Goal: Task Accomplishment & Management: Complete application form

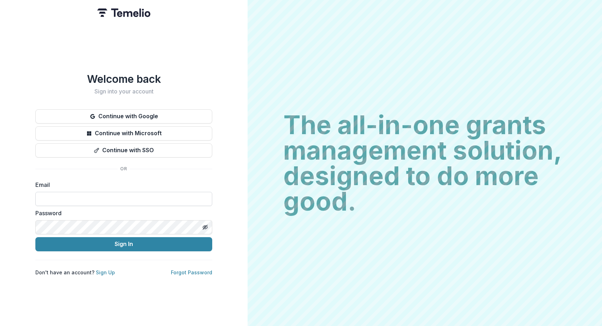
click at [102, 197] on input at bounding box center [123, 199] width 177 height 14
type input "**********"
click at [204, 224] on g "Toggle password visibility" at bounding box center [205, 226] width 5 height 4
click at [119, 240] on button "Sign In" at bounding box center [123, 244] width 177 height 14
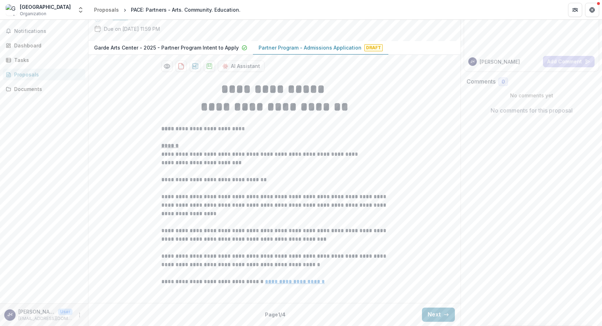
scroll to position [132, 0]
click at [433, 313] on button "Next" at bounding box center [438, 314] width 33 height 14
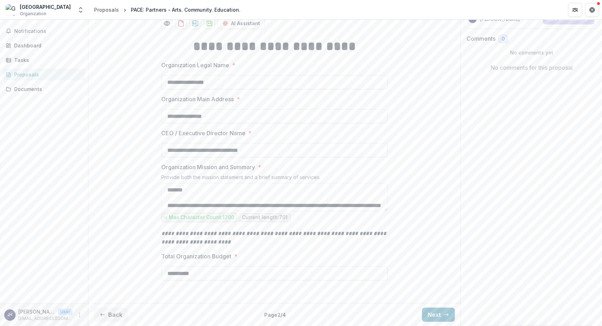
scroll to position [175, 0]
click at [442, 312] on button "Next" at bounding box center [438, 314] width 33 height 14
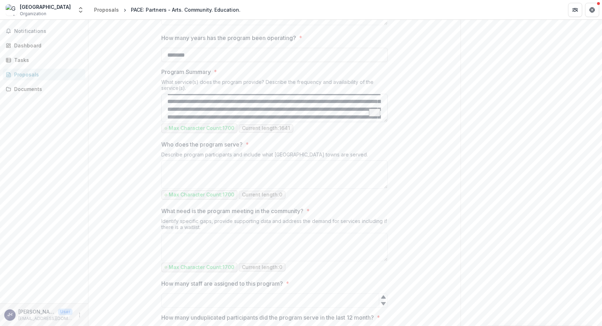
scroll to position [0, 0]
drag, startPoint x: 384, startPoint y: 163, endPoint x: 382, endPoint y: 173, distance: 9.8
click at [218, 122] on textarea "Program Summary *" at bounding box center [274, 108] width 226 height 28
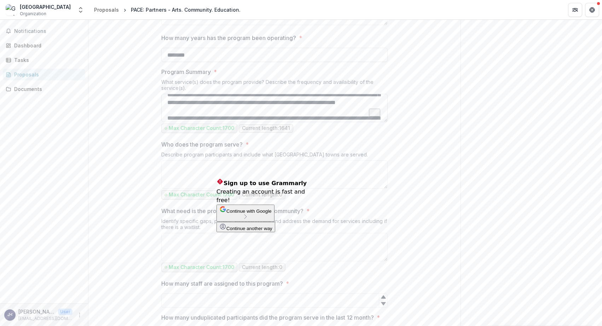
click at [216, 122] on textarea "Program Summary *" at bounding box center [274, 108] width 226 height 28
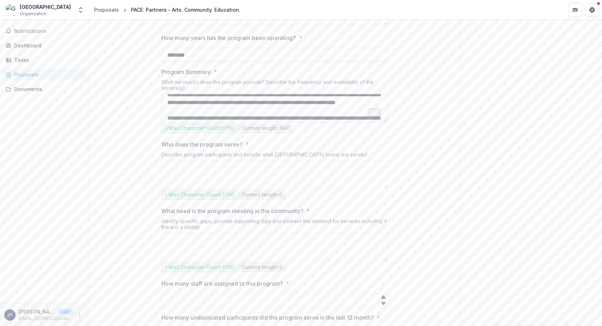
click at [214, 122] on textarea "Program Summary *" at bounding box center [274, 108] width 226 height 28
click at [372, 122] on textarea "Program Summary *" at bounding box center [274, 108] width 226 height 28
click at [368, 122] on textarea "Program Summary *" at bounding box center [274, 108] width 226 height 28
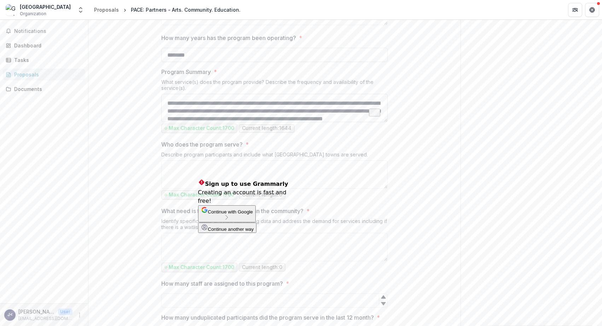
click at [205, 122] on textarea "Program Summary *" at bounding box center [274, 108] width 226 height 28
click at [219, 122] on textarea "Program Summary *" at bounding box center [274, 108] width 226 height 28
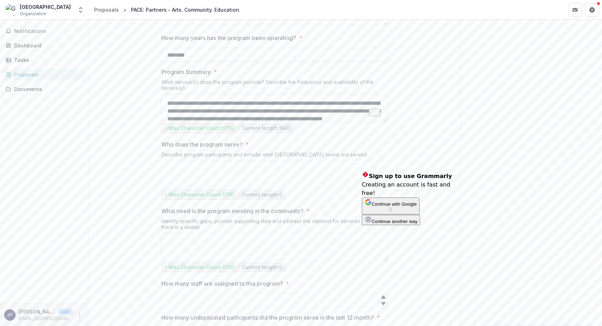
drag, startPoint x: 378, startPoint y: 160, endPoint x: 383, endPoint y: 162, distance: 5.9
click at [382, 122] on textarea "Program Summary *" at bounding box center [274, 108] width 226 height 28
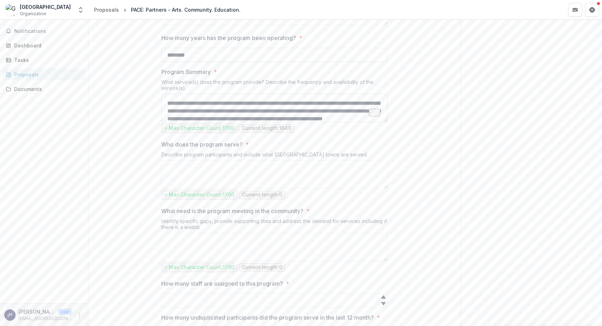
click at [377, 122] on textarea "Program Summary *" at bounding box center [274, 108] width 226 height 28
drag, startPoint x: 210, startPoint y: 171, endPoint x: 216, endPoint y: 169, distance: 6.3
click at [211, 122] on textarea "Program Summary *" at bounding box center [274, 108] width 226 height 28
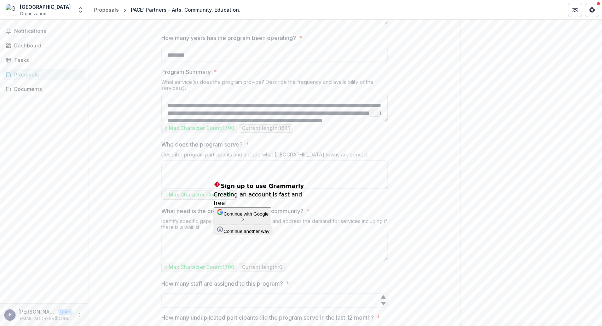
click at [212, 122] on textarea "Program Summary *" at bounding box center [274, 108] width 226 height 28
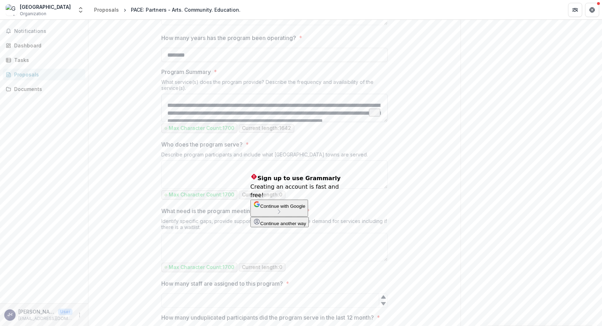
click at [252, 122] on textarea "Program Summary *" at bounding box center [274, 108] width 226 height 28
click at [262, 122] on textarea "Program Summary *" at bounding box center [274, 108] width 226 height 28
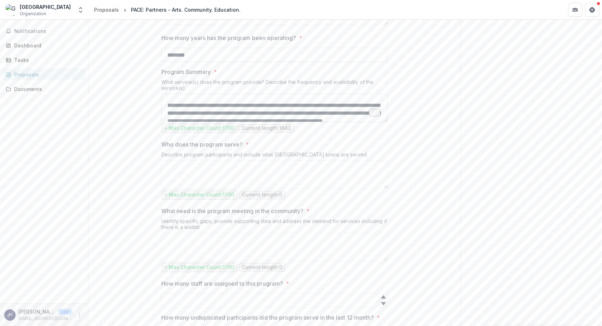
scroll to position [123, 0]
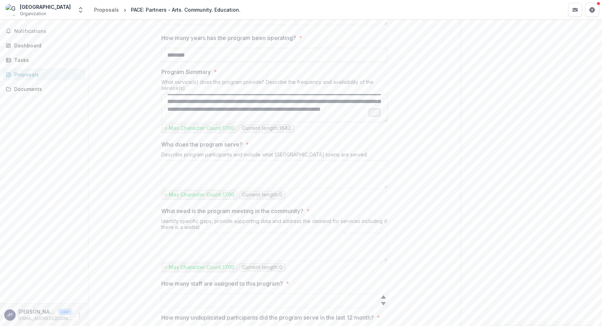
click at [334, 122] on textarea "Program Summary *" at bounding box center [274, 108] width 226 height 28
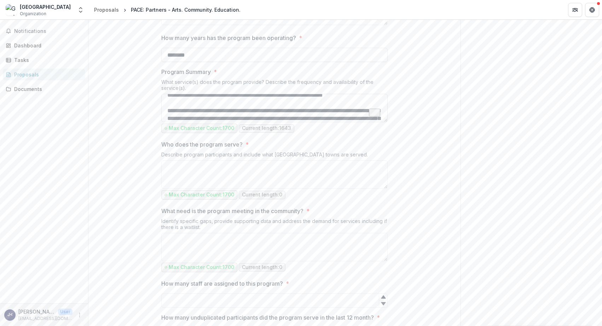
drag, startPoint x: 250, startPoint y: 167, endPoint x: 262, endPoint y: 167, distance: 11.7
click at [262, 122] on textarea "Program Summary *" at bounding box center [274, 108] width 226 height 28
click at [297, 122] on textarea "Program Summary *" at bounding box center [274, 108] width 226 height 28
click at [258, 122] on textarea "Program Summary *" at bounding box center [274, 108] width 226 height 28
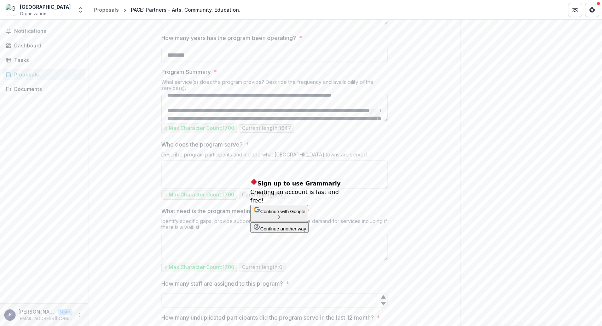
click at [258, 122] on textarea "Program Summary *" at bounding box center [274, 108] width 226 height 28
click at [263, 122] on textarea "Program Summary *" at bounding box center [274, 108] width 226 height 28
click at [267, 122] on textarea "Program Summary *" at bounding box center [274, 108] width 226 height 28
drag, startPoint x: 269, startPoint y: 168, endPoint x: 251, endPoint y: 166, distance: 18.5
click at [251, 122] on textarea "Program Summary *" at bounding box center [274, 108] width 226 height 28
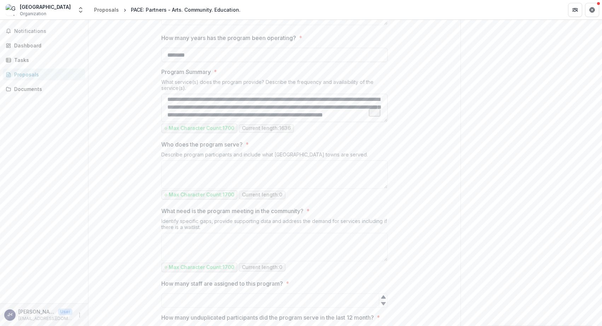
scroll to position [145, 0]
drag, startPoint x: 268, startPoint y: 162, endPoint x: 331, endPoint y: 163, distance: 63.6
click at [331, 122] on textarea "Program Summary *" at bounding box center [274, 108] width 226 height 28
click at [339, 122] on textarea "Program Summary *" at bounding box center [274, 108] width 226 height 28
drag, startPoint x: 267, startPoint y: 162, endPoint x: 315, endPoint y: 169, distance: 48.7
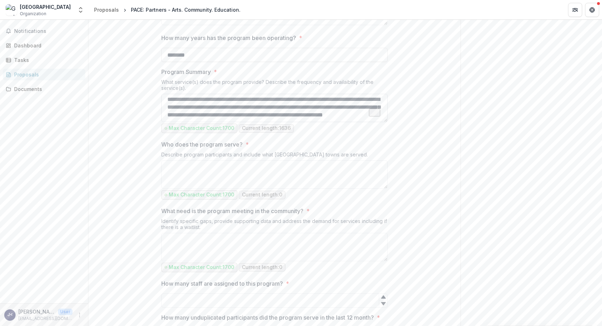
click at [315, 122] on textarea "Program Summary *" at bounding box center [274, 108] width 226 height 28
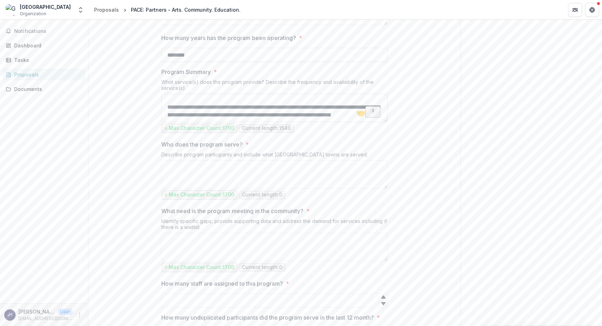
scroll to position [173, 0]
drag, startPoint x: 268, startPoint y: 164, endPoint x: 291, endPoint y: 165, distance: 23.7
click at [291, 122] on textarea "Program Summary *" at bounding box center [274, 108] width 226 height 28
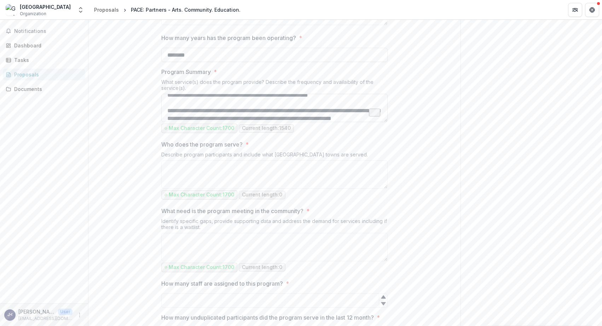
scroll to position [109, 0]
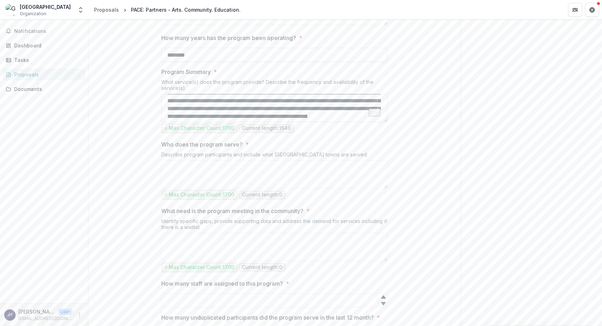
drag, startPoint x: 207, startPoint y: 180, endPoint x: 352, endPoint y: 183, distance: 145.0
click at [352, 122] on textarea "Program Summary *" at bounding box center [274, 108] width 226 height 28
drag, startPoint x: 206, startPoint y: 160, endPoint x: 235, endPoint y: 167, distance: 29.7
click at [235, 122] on textarea "Program Summary *" at bounding box center [274, 108] width 226 height 28
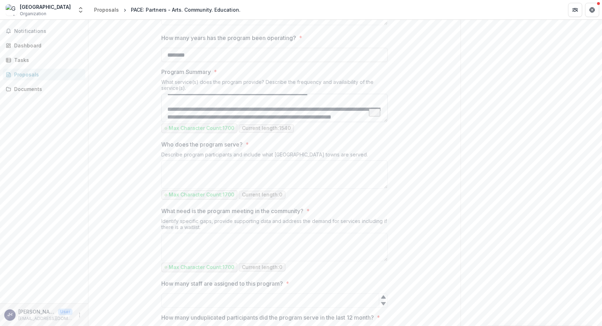
scroll to position [166, 0]
drag, startPoint x: 304, startPoint y: 170, endPoint x: 308, endPoint y: 164, distance: 7.2
click at [303, 122] on textarea "Program Summary *" at bounding box center [274, 108] width 226 height 28
paste textarea "**********"
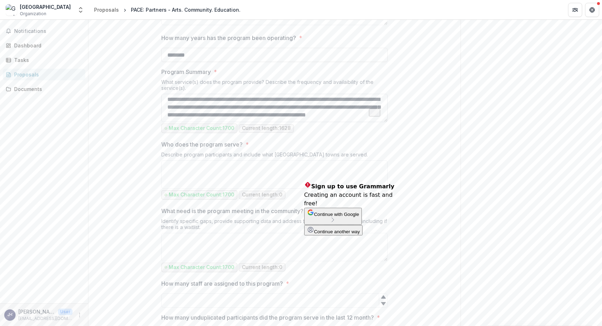
click at [312, 122] on textarea "Program Summary *" at bounding box center [274, 108] width 226 height 28
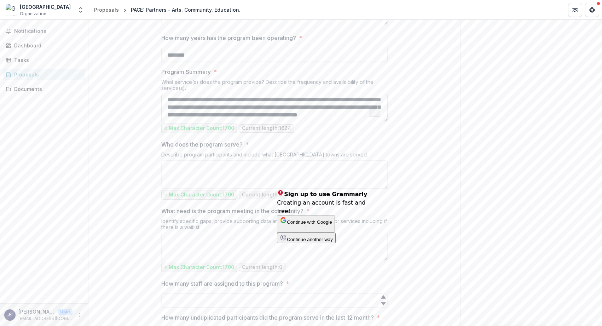
click at [305, 122] on textarea "Program Summary *" at bounding box center [274, 108] width 226 height 28
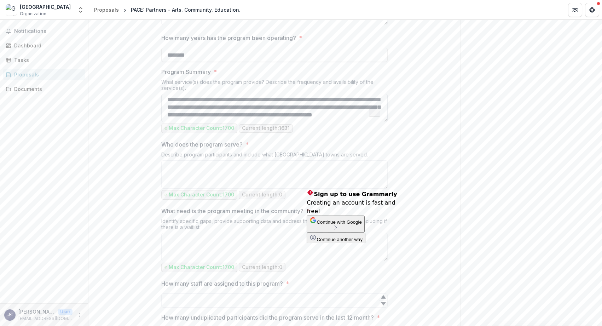
click at [317, 122] on textarea "Program Summary *" at bounding box center [274, 108] width 226 height 28
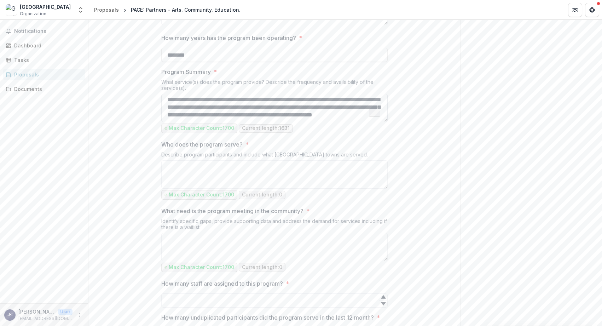
drag, startPoint x: 279, startPoint y: 171, endPoint x: 302, endPoint y: 170, distance: 23.0
click at [302, 122] on textarea "Program Summary *" at bounding box center [274, 108] width 226 height 28
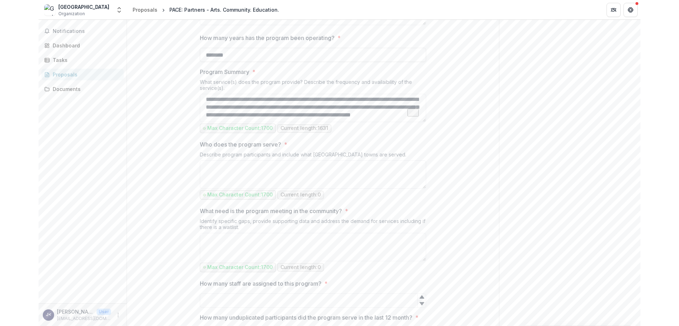
scroll to position [180, 0]
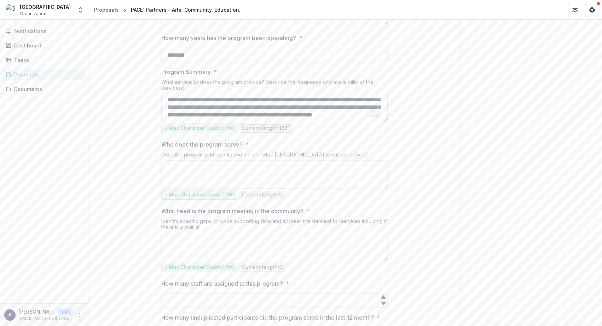
click at [346, 122] on textarea "Program Summary *" at bounding box center [274, 108] width 226 height 28
click at [316, 122] on textarea "Program Summary *" at bounding box center [274, 108] width 226 height 28
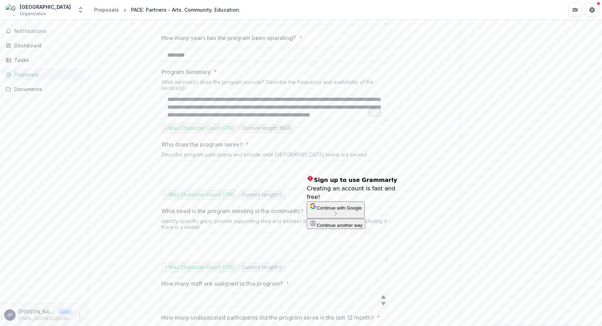
click at [327, 177] on span "Sign up to use Grammarly" at bounding box center [355, 179] width 83 height 7
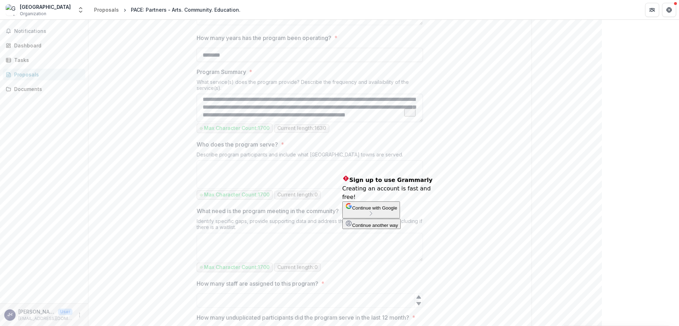
click at [357, 122] on textarea "Program Summary *" at bounding box center [310, 108] width 226 height 28
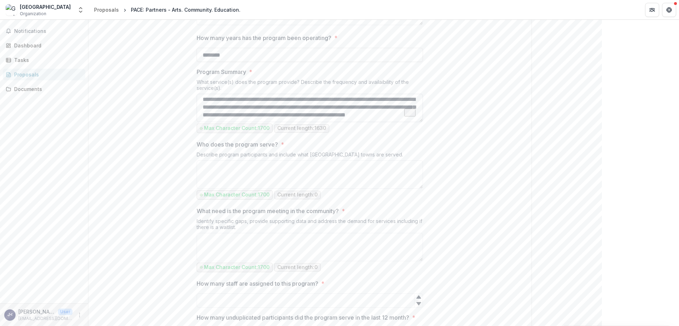
click at [340, 122] on textarea "Program Summary *" at bounding box center [310, 108] width 226 height 28
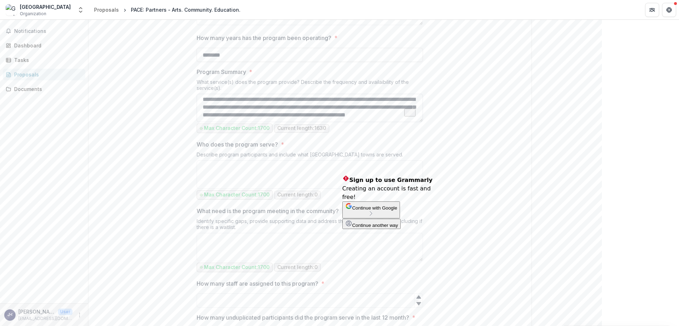
drag, startPoint x: 360, startPoint y: 165, endPoint x: 343, endPoint y: 165, distance: 17.0
click at [343, 122] on textarea "Program Summary *" at bounding box center [310, 108] width 226 height 28
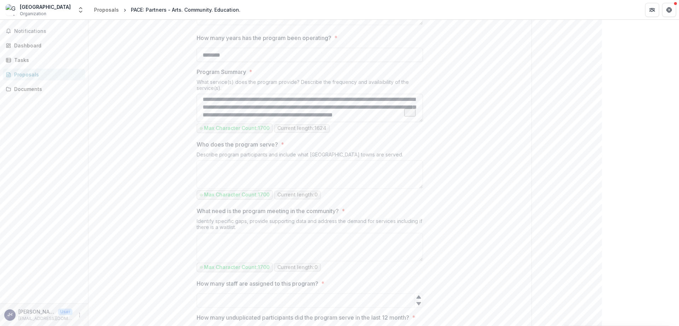
drag, startPoint x: 204, startPoint y: 165, endPoint x: 347, endPoint y: 193, distance: 146.4
click at [347, 122] on textarea "Program Summary *" at bounding box center [310, 108] width 226 height 28
drag, startPoint x: 398, startPoint y: 178, endPoint x: 374, endPoint y: 183, distance: 24.9
click at [396, 122] on textarea "Program Summary *" at bounding box center [310, 108] width 226 height 28
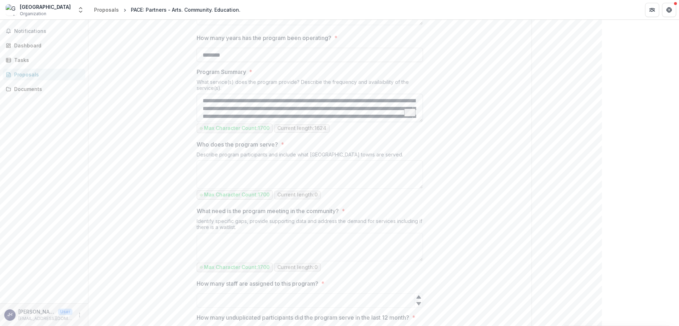
drag, startPoint x: 305, startPoint y: 181, endPoint x: 194, endPoint y: 138, distance: 119.1
click at [197, 122] on textarea "Program Summary *" at bounding box center [310, 108] width 226 height 28
paste textarea "**********"
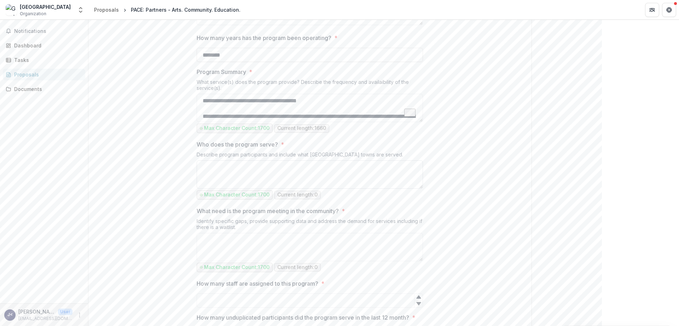
type textarea "**********"
click at [227, 188] on textarea "Who does the program serve? *" at bounding box center [310, 174] width 226 height 28
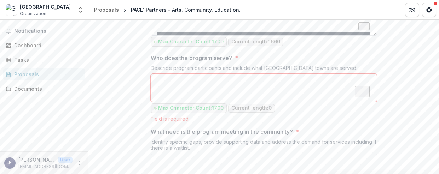
scroll to position [116, 0]
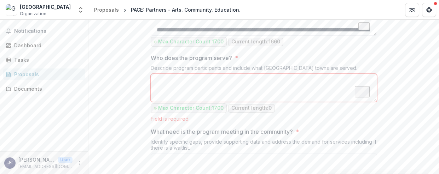
click at [169, 102] on textarea "Who does the program serve? *" at bounding box center [264, 88] width 226 height 28
drag, startPoint x: 152, startPoint y: 133, endPoint x: 361, endPoint y: 132, distance: 209.3
click at [361, 74] on div "Describe program participants and include what [GEOGRAPHIC_DATA] towns are serv…" at bounding box center [264, 69] width 226 height 9
copy div "Describe program participants and include what [GEOGRAPHIC_DATA] towns are serv…"
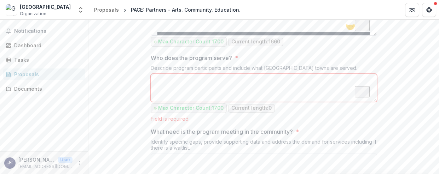
scroll to position [146, 0]
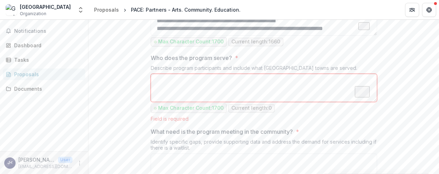
click at [216, 102] on textarea "Who does the program serve? *" at bounding box center [264, 88] width 226 height 28
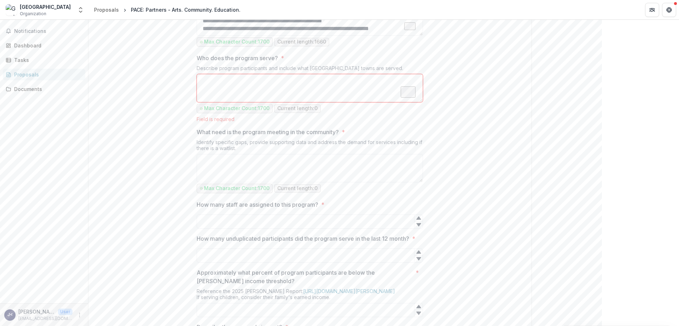
click at [245, 102] on textarea "Who does the program serve? *" at bounding box center [310, 88] width 226 height 28
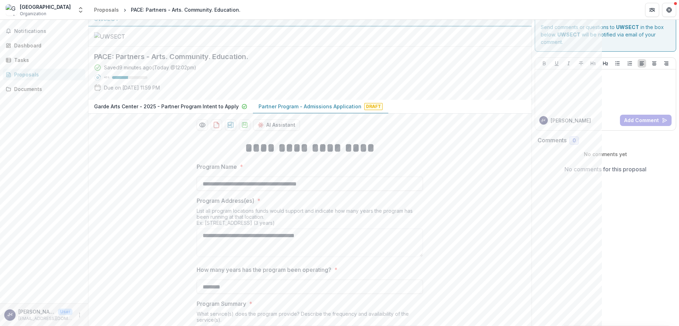
scroll to position [0, 0]
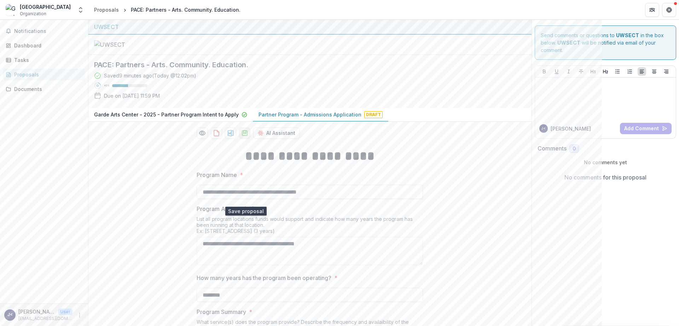
click at [245, 133] on polygon "download-proposal" at bounding box center [245, 131] width 2 height 3
